Goal: Task Accomplishment & Management: Complete application form

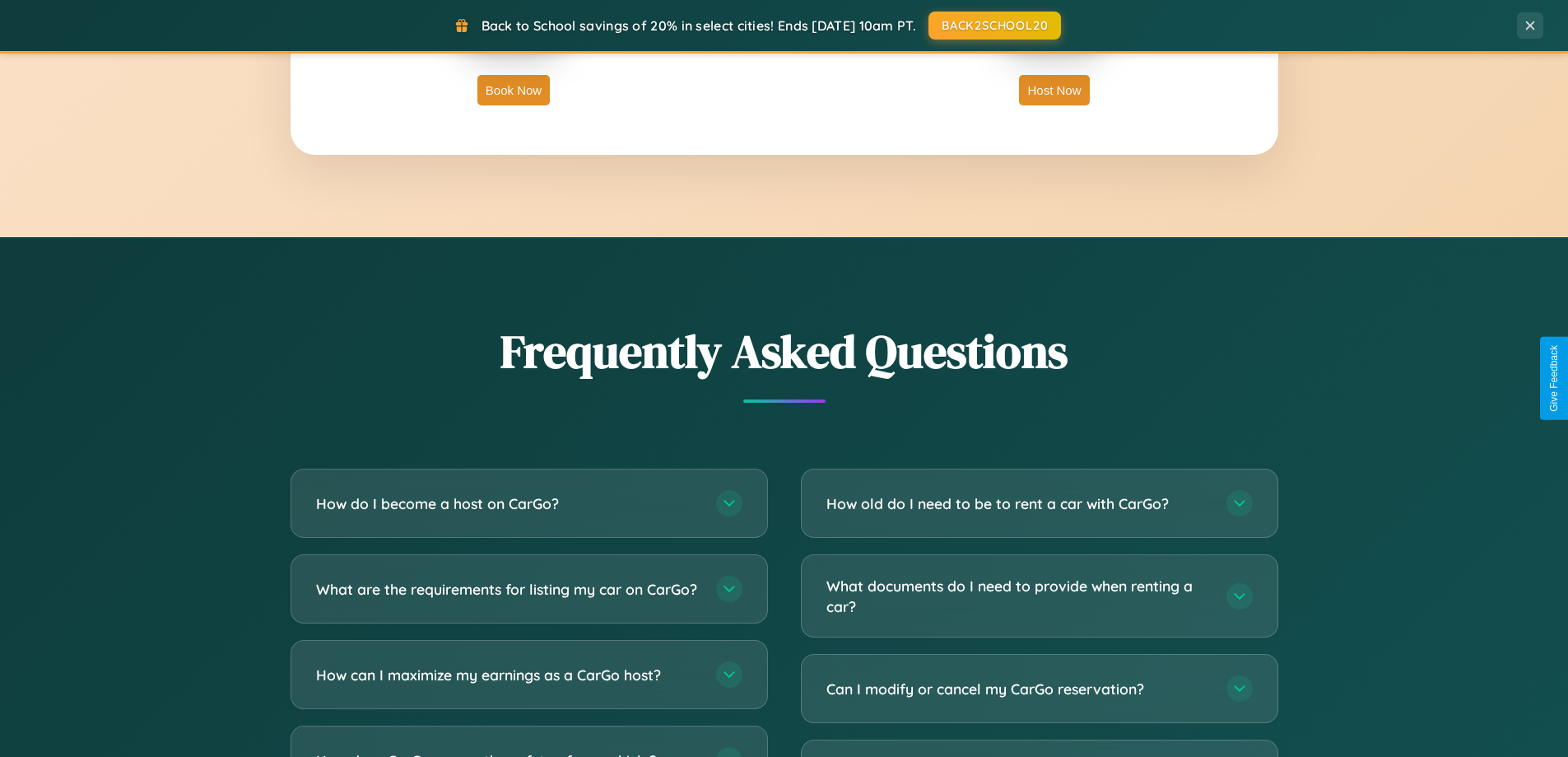
scroll to position [3167, 0]
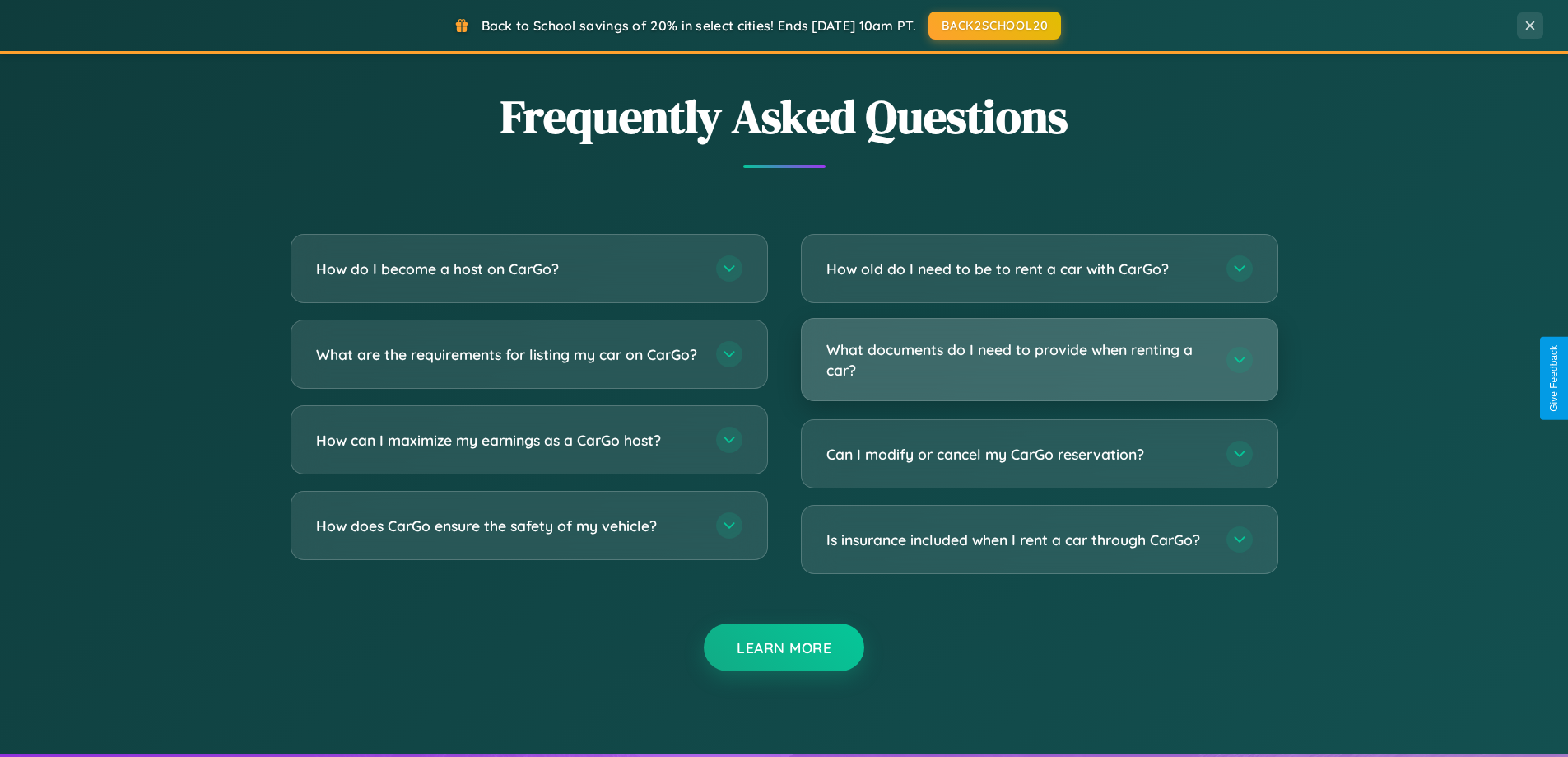
click at [1039, 360] on h3 "What documents do I need to provide when renting a car?" at bounding box center [1018, 360] width 384 height 40
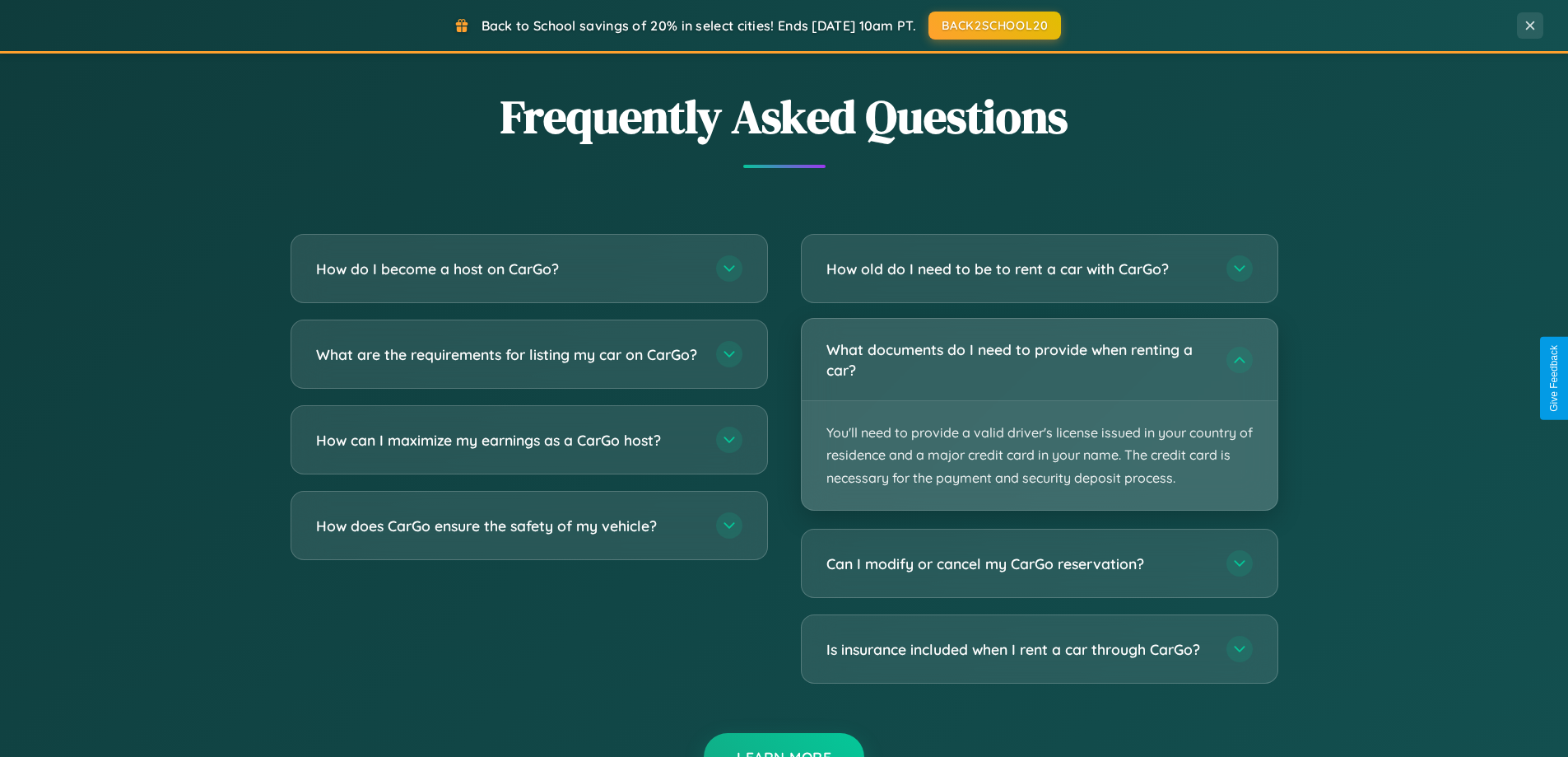
click at [1039, 414] on p "You'll need to provide a valid driver's license issued in your country of resid…" at bounding box center [1040, 455] width 476 height 109
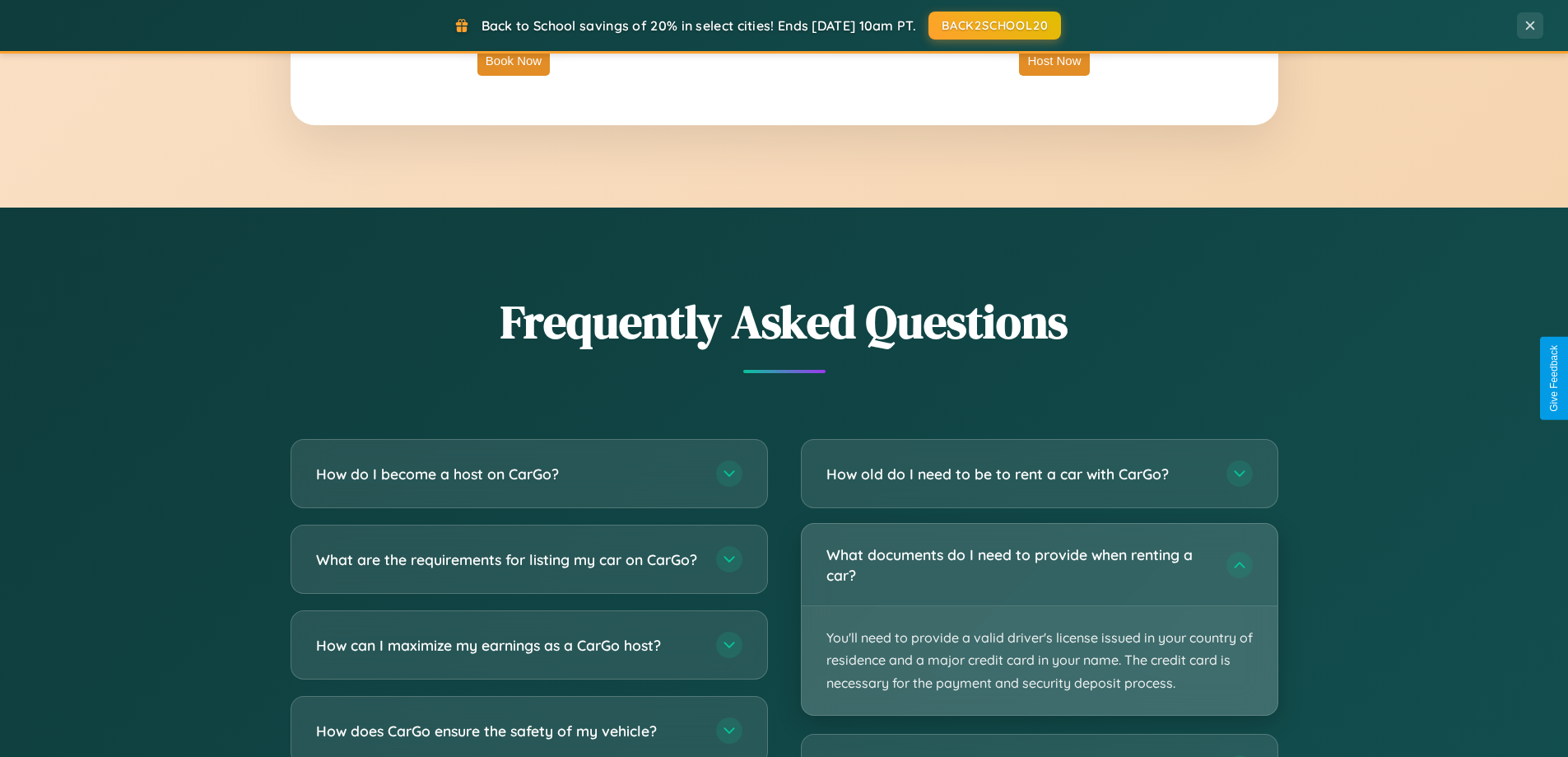
scroll to position [2645, 0]
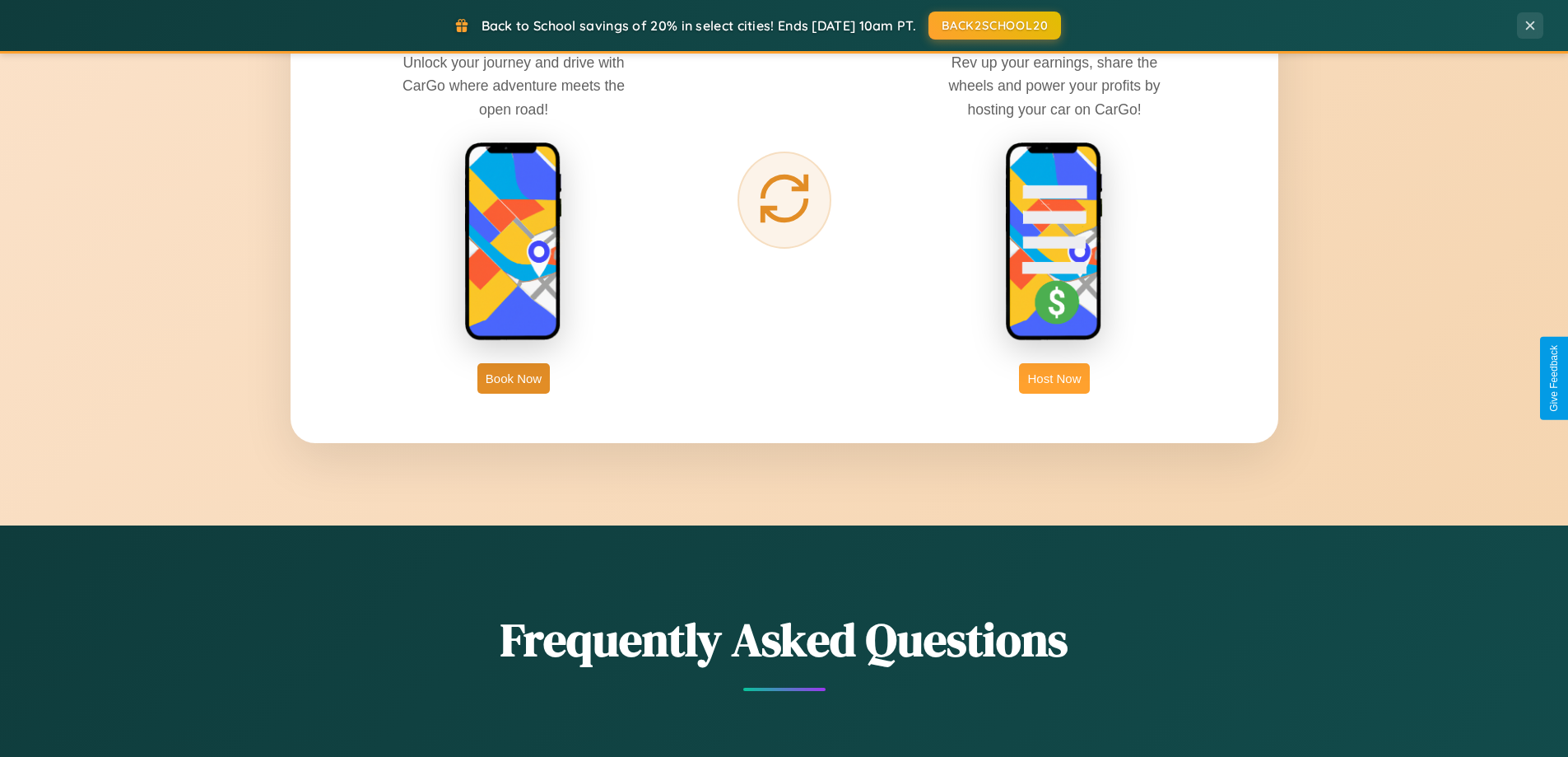
click at [1054, 378] on button "Host Now" at bounding box center [1054, 378] width 70 height 31
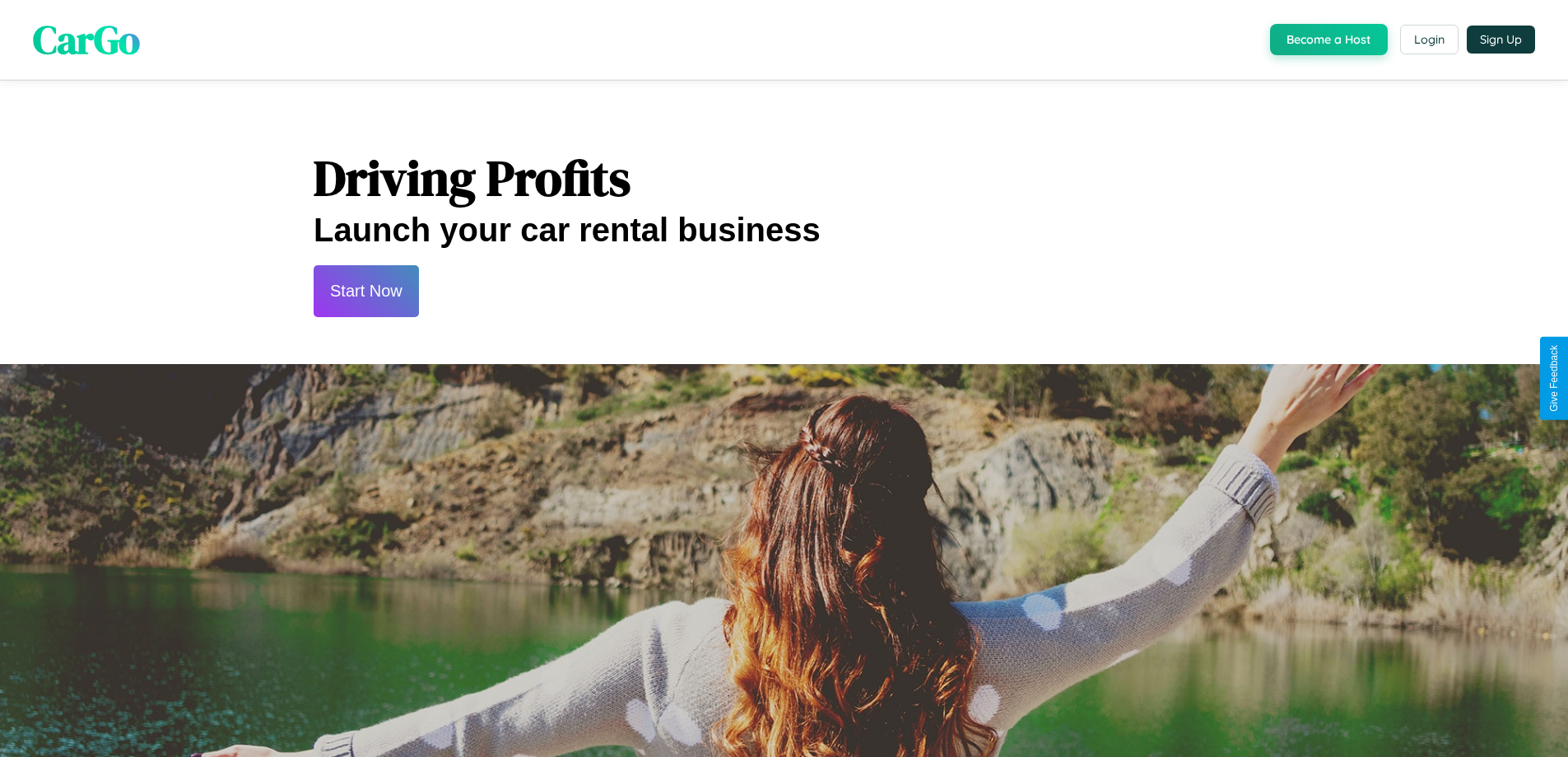
click at [366, 290] on button "Start Now" at bounding box center [367, 291] width 106 height 52
